Goal: Submit feedback/report problem

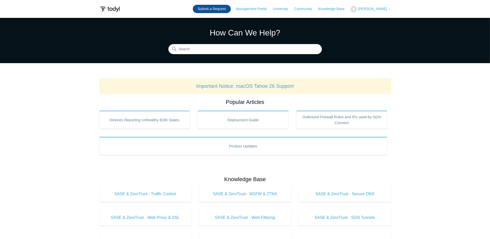
click at [209, 5] on link "Submit a Request" at bounding box center [212, 9] width 38 height 8
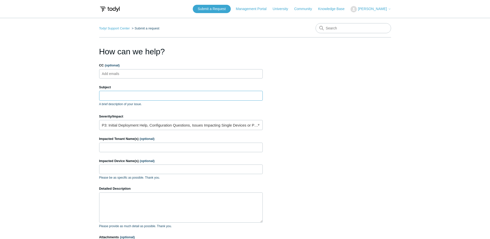
click at [138, 98] on input "Subject" at bounding box center [181, 96] width 164 height 10
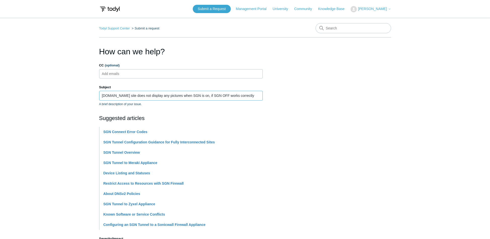
type input "[DOMAIN_NAME] site does not display any pictures when SGN is on, if SGN OFF wor…"
click at [257, 153] on li "SGN Tunnel Overview" at bounding box center [182, 152] width 159 height 10
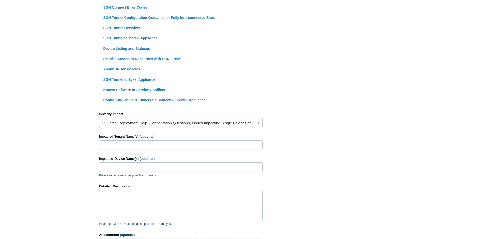
scroll to position [126, 0]
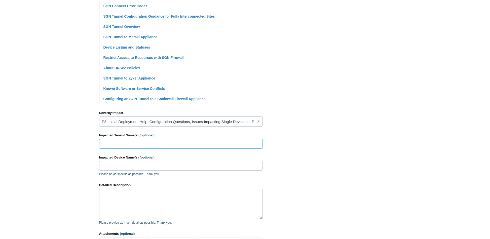
click at [111, 144] on input "Impacted Tenant Name(s) (optional)" at bounding box center [181, 144] width 164 height 10
type input "SUN - Sunrise Developers"
click at [111, 165] on input "Impacted Device Name(s) (optional)" at bounding box center [181, 166] width 164 height 10
type input "All Devices - Workstations & Laptops"
click at [112, 195] on textarea "Detailed Description" at bounding box center [181, 204] width 164 height 30
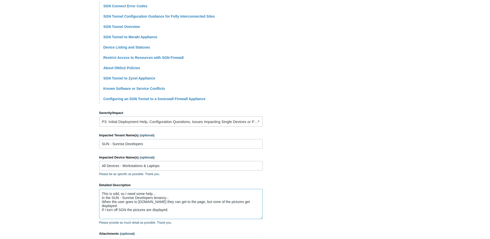
click at [172, 206] on textarea "This is odd, so I need some help... In the SUN - Sunrise Developers tenancy... …" at bounding box center [181, 204] width 164 height 30
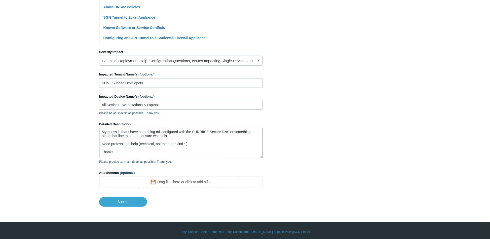
scroll to position [189, 0]
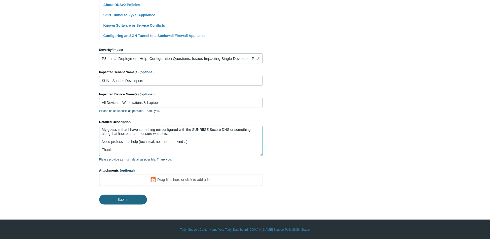
type textarea "This is odd, so I need some help... In the SUN - Sunrise Developers tenancy... …"
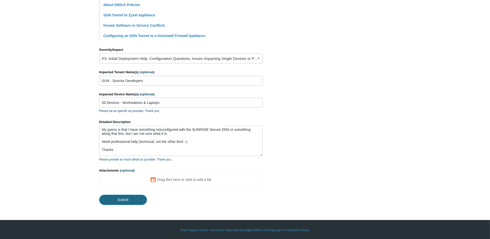
click at [123, 198] on input "Submit" at bounding box center [123, 200] width 48 height 10
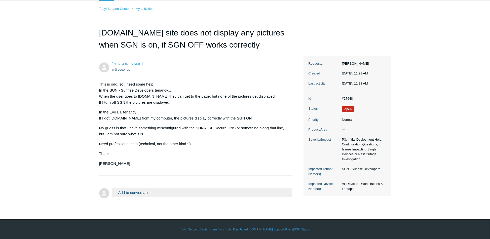
scroll to position [29, 0]
click at [158, 193] on button "Add to conversation" at bounding box center [202, 192] width 180 height 9
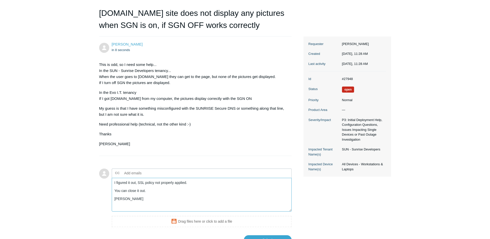
scroll to position [79, 0]
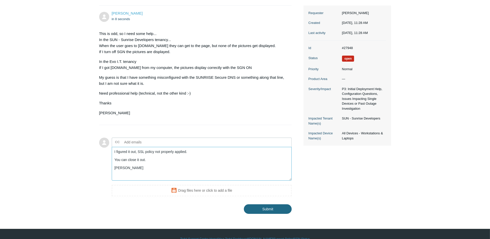
type textarea "I figured it out, SSL policy not properly applied. You can close it out. [PERSO…"
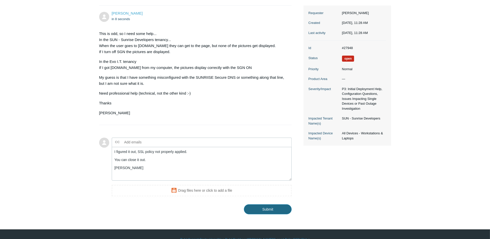
click at [265, 209] on input "Submit" at bounding box center [268, 209] width 48 height 10
